Goal: Task Accomplishment & Management: Complete application form

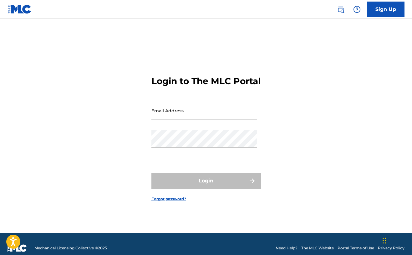
click at [391, 15] on link "Sign Up" at bounding box center [386, 10] width 38 height 16
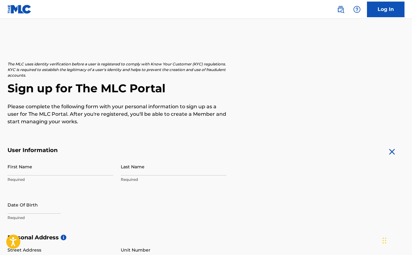
click at [37, 176] on div "First Name Required" at bounding box center [61, 172] width 106 height 28
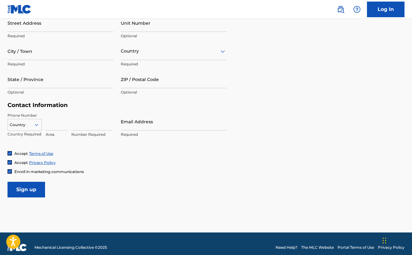
scroll to position [231, 0]
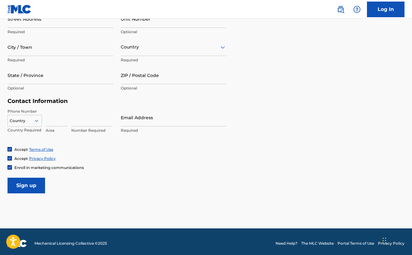
click at [227, 167] on div "Enroll in marketing communications" at bounding box center [206, 167] width 397 height 5
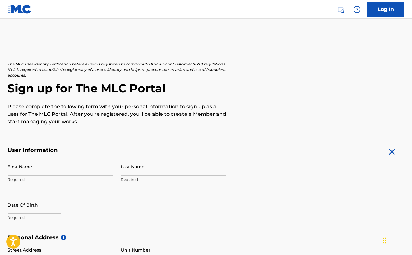
scroll to position [0, 0]
click at [57, 163] on input "First Name" at bounding box center [61, 167] width 106 height 18
select select "7"
select select "2025"
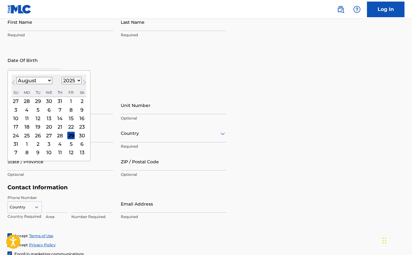
scroll to position [143, 0]
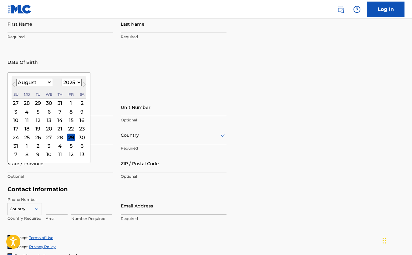
select select "0"
click at [56, 112] on div "9" at bounding box center [60, 112] width 8 height 8
type input "[DATE]"
select select "2001"
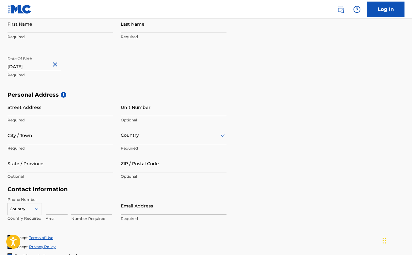
click at [160, 83] on div "First Name Required Last Name Required Date Of Birth [DEMOGRAPHIC_DATA] Required" at bounding box center [117, 53] width 219 height 76
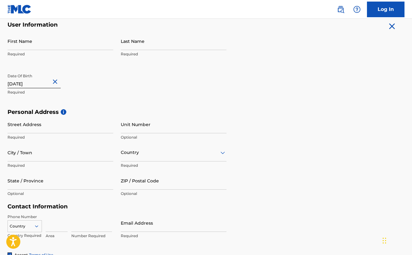
scroll to position [122, 0]
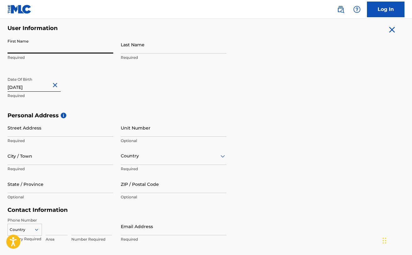
click at [89, 43] on input "First Name" at bounding box center [61, 45] width 106 height 18
type input "M"
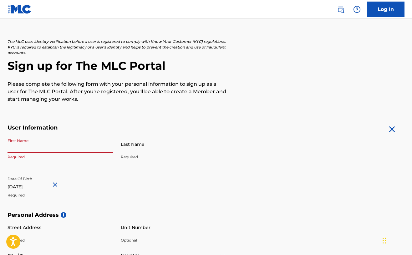
scroll to position [28, 0]
